Goal: Find contact information: Find contact information

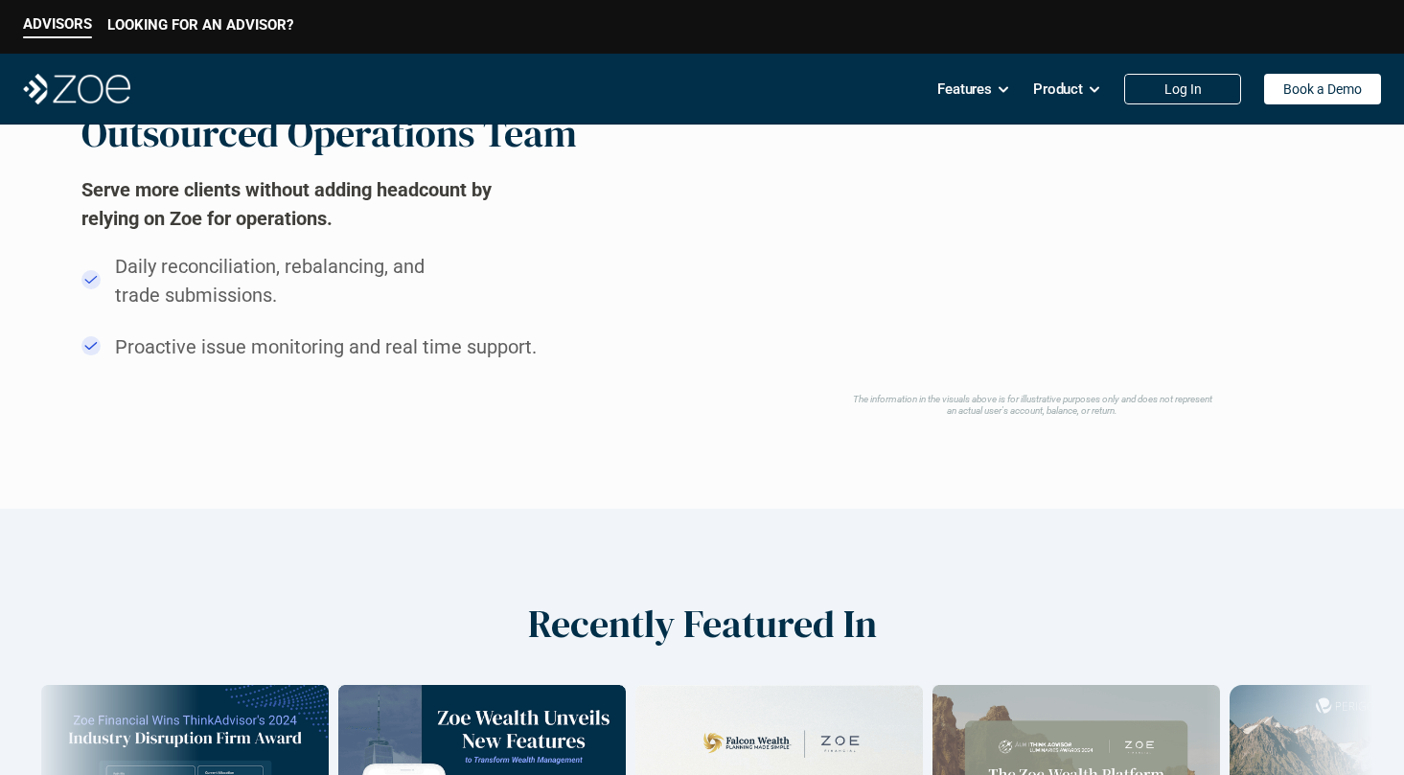
scroll to position [3509, 0]
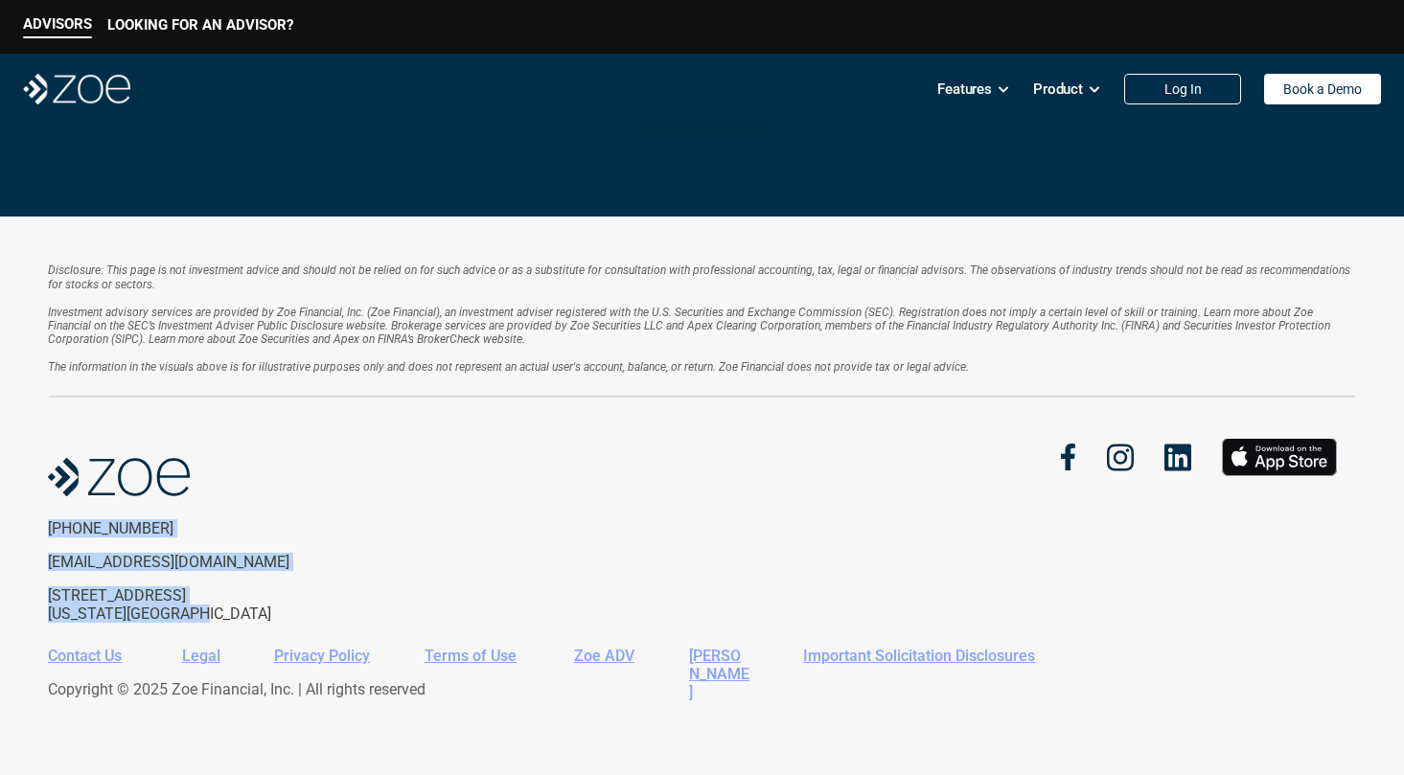
drag, startPoint x: 49, startPoint y: 527, endPoint x: 219, endPoint y: 610, distance: 189.5
click at [219, 610] on div "[PHONE_NUMBER] [EMAIL_ADDRESS][DOMAIN_NAME] [STREET_ADDRESS][US_STATE]" at bounding box center [205, 571] width 314 height 104
copy div "[PHONE_NUMBER] [EMAIL_ADDRESS][DOMAIN_NAME] [STREET_ADDRESS][US_STATE]"
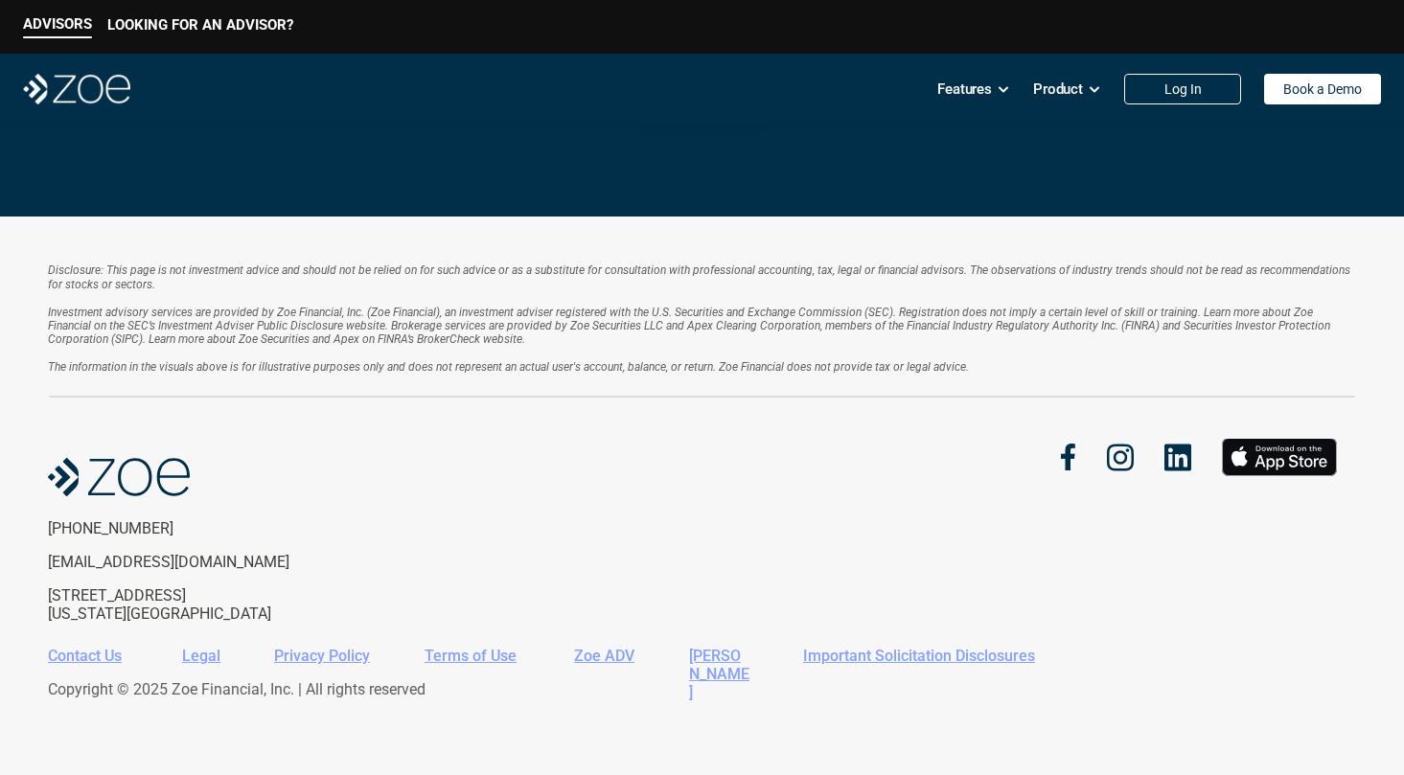
click at [661, 325] on em "Investment advisory services are provided by Zoe Financial, Inc. (Zoe Financial…" at bounding box center [690, 326] width 1285 height 41
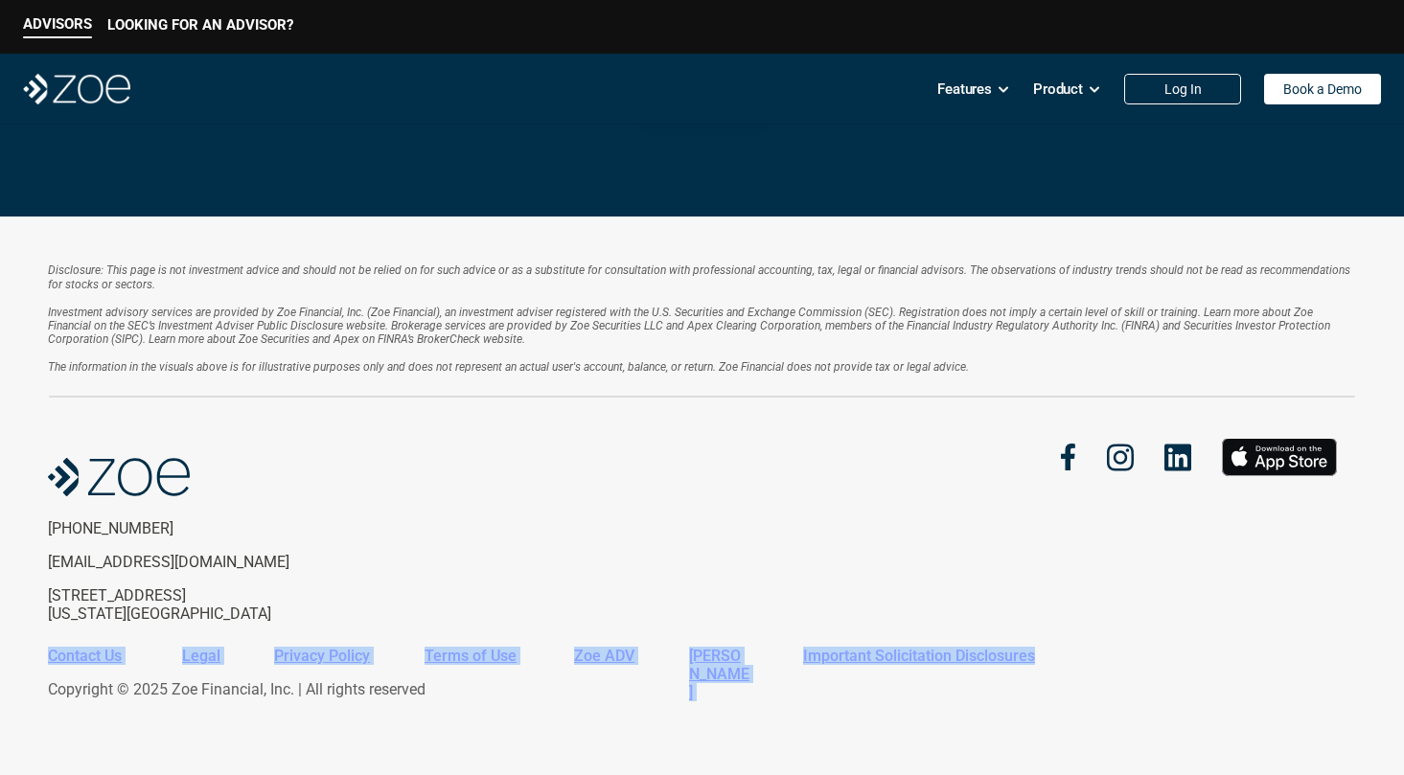
drag, startPoint x: 1073, startPoint y: 656, endPoint x: 13, endPoint y: 663, distance: 1060.0
click at [14, 663] on div "Disclosure: This page is not investment advice and should not be relied on for …" at bounding box center [702, 496] width 1404 height 559
copy div "Contact Us Legal Privacy Policy Terms of Use Zoe ADV [PERSON_NAME] CRS Importan…"
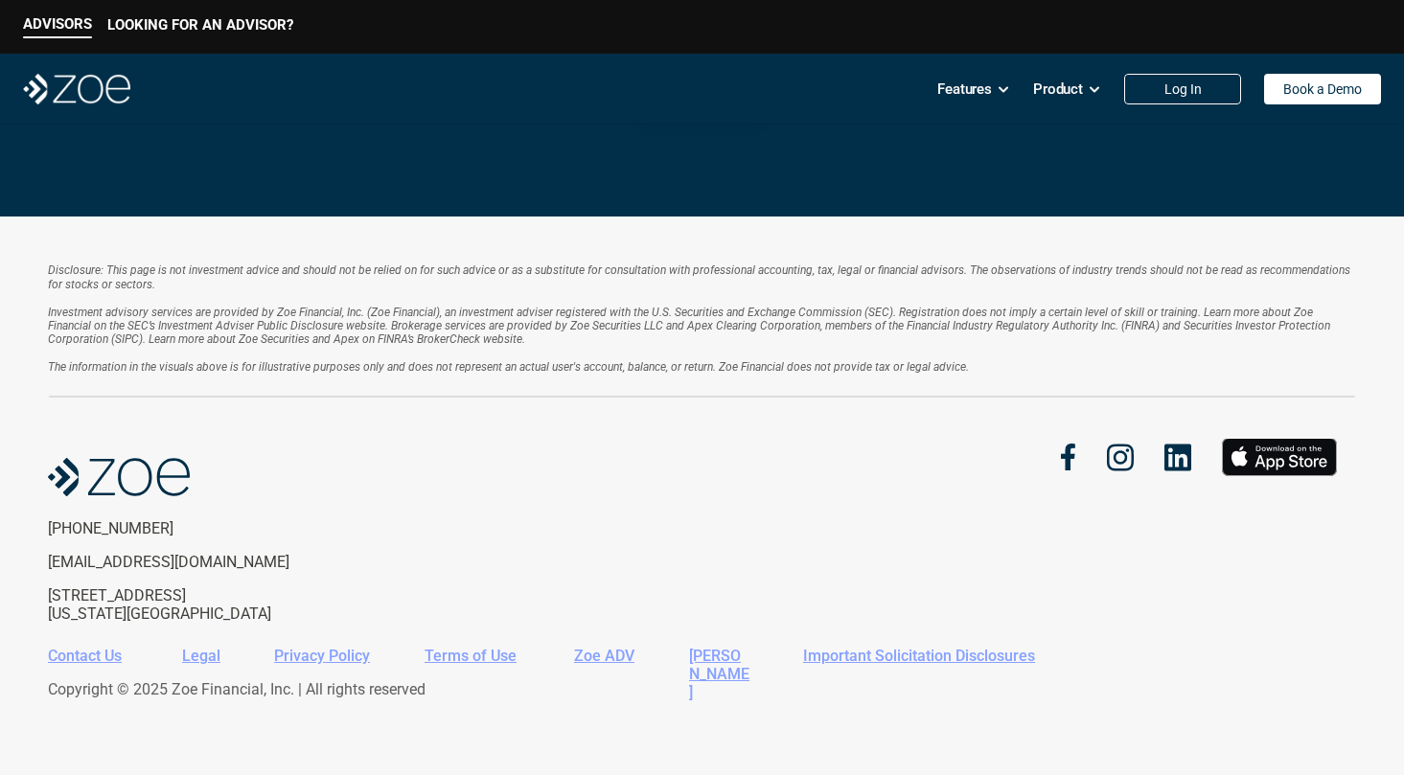
click at [854, 593] on div "[PHONE_NUMBER] [EMAIL_ADDRESS][DOMAIN_NAME] [STREET_ADDRESS][US_STATE]" at bounding box center [702, 531] width 1308 height 184
drag, startPoint x: 1072, startPoint y: 662, endPoint x: 797, endPoint y: 659, distance: 275.1
click at [797, 659] on div "Contact Us Legal Privacy Policy Terms of Use Zoe ADV [PERSON_NAME] CRS Importan…" at bounding box center [695, 656] width 1294 height 18
copy link "Important Solicitation Disclosures"
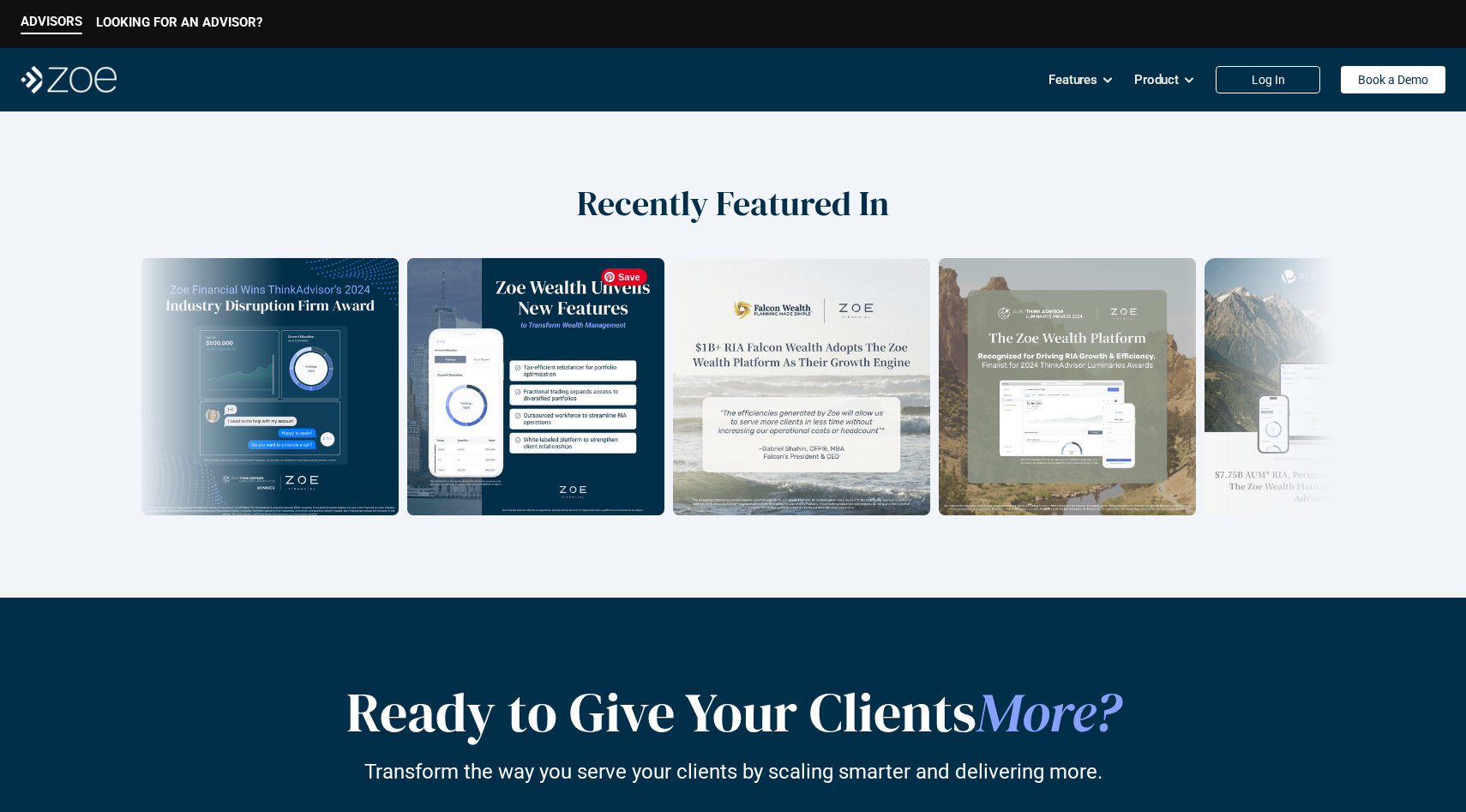
scroll to position [2381, 0]
